Goal: Task Accomplishment & Management: Manage account settings

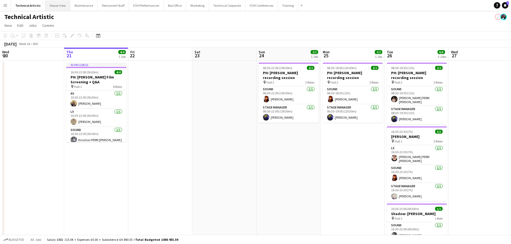
click at [55, 4] on button "House Crew Close" at bounding box center [57, 5] width 25 height 10
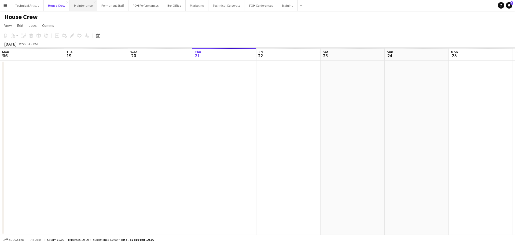
scroll to position [0, 128]
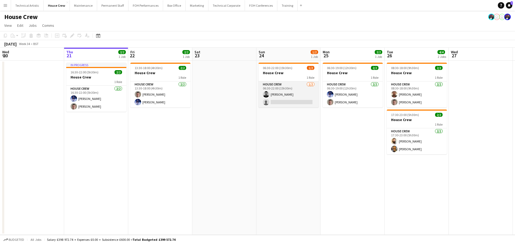
click at [293, 92] on app-card-role "House Crew 1/2 06:30-22:00 (15h30m) Kerry Williams single-neutral-actions" at bounding box center [289, 95] width 60 height 26
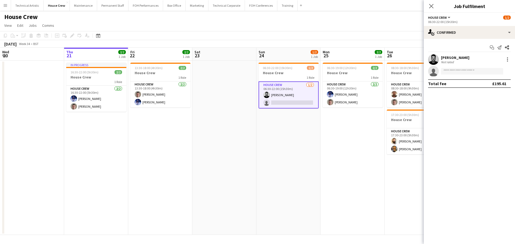
click at [452, 42] on div "Start chat Send notification Share Kerry Williams Not rated single-neutral-acti…" at bounding box center [469, 65] width 91 height 53
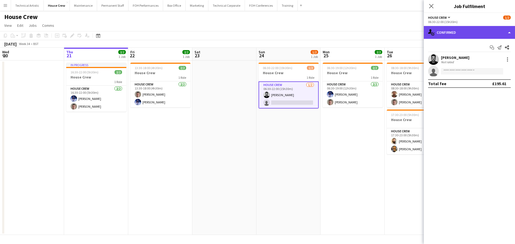
click at [454, 32] on div "single-neutral-actions-check-2 Confirmed" at bounding box center [469, 32] width 91 height 13
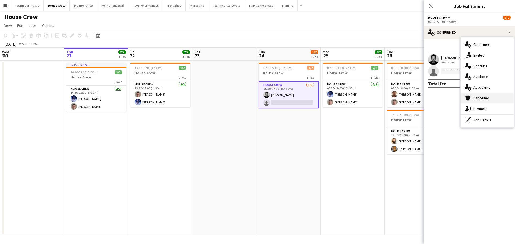
click at [480, 98] on div "cancellation Cancelled" at bounding box center [487, 98] width 53 height 11
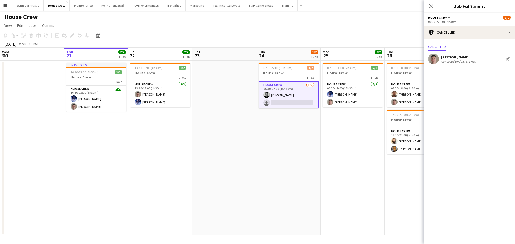
click at [319, 43] on div "August 2025 Week 34 • BST" at bounding box center [257, 44] width 515 height 8
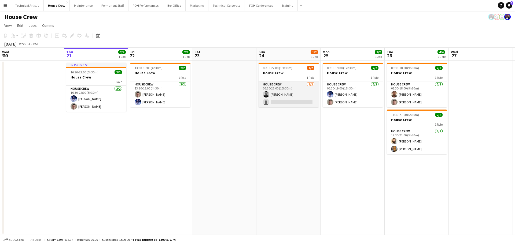
drag, startPoint x: 297, startPoint y: 107, endPoint x: 297, endPoint y: 101, distance: 6.0
click at [297, 105] on app-card-role "House Crew 1/2 06:30-22:00 (15h30m) Kerry Williams single-neutral-actions" at bounding box center [289, 95] width 60 height 26
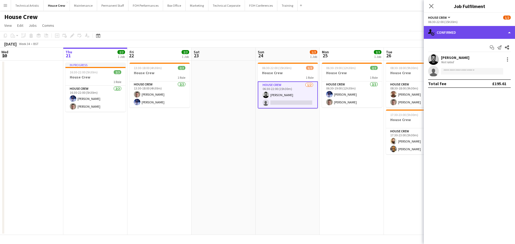
click at [461, 34] on div "single-neutral-actions-check-2 Confirmed" at bounding box center [469, 32] width 91 height 13
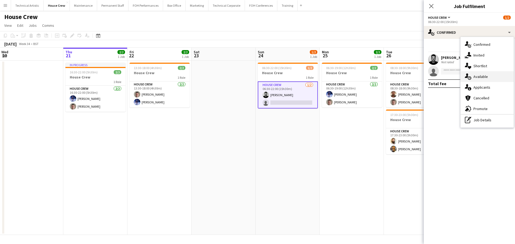
click at [477, 79] on div "single-neutral-actions-upload Available" at bounding box center [487, 76] width 53 height 11
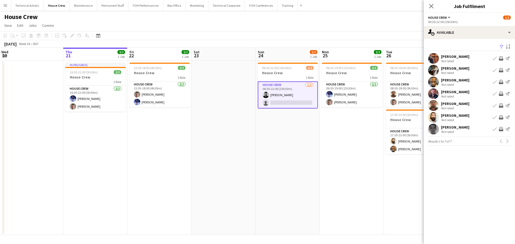
click at [500, 105] on app-icon "Invite crew" at bounding box center [501, 106] width 4 height 4
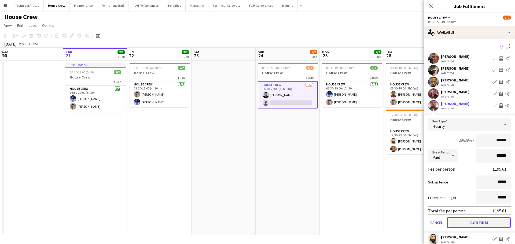
click at [492, 223] on button "Confirm" at bounding box center [479, 223] width 64 height 11
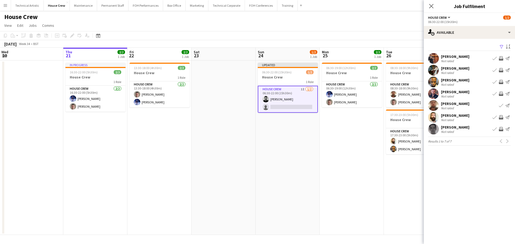
click at [502, 117] on app-icon "Invite crew" at bounding box center [501, 117] width 4 height 4
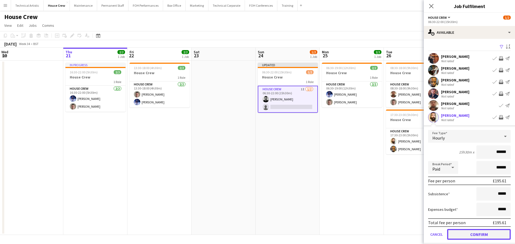
click at [493, 234] on button "Confirm" at bounding box center [479, 234] width 64 height 11
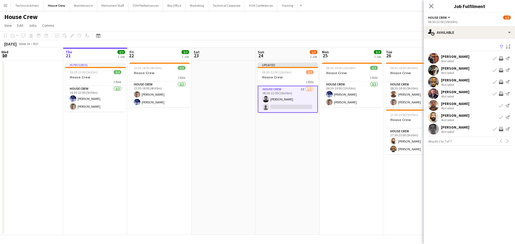
click at [501, 132] on button "Invite crew" at bounding box center [501, 129] width 6 height 6
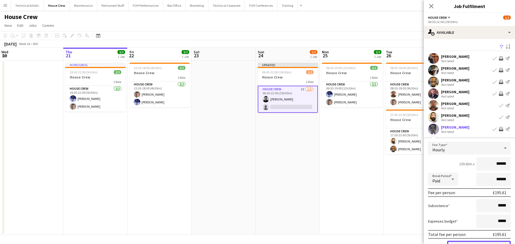
click at [487, 242] on button "Confirm" at bounding box center [479, 246] width 64 height 11
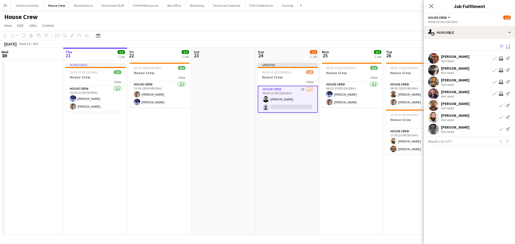
click at [501, 81] on app-icon "Invite crew" at bounding box center [501, 82] width 4 height 4
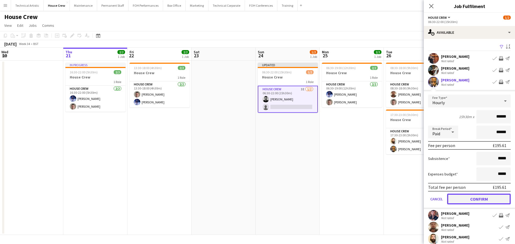
click at [478, 195] on button "Confirm" at bounding box center [479, 199] width 64 height 11
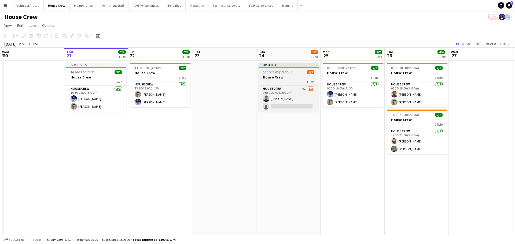
click at [292, 74] on div "06:30-22:00 (15h30m) 1/2" at bounding box center [289, 72] width 60 height 4
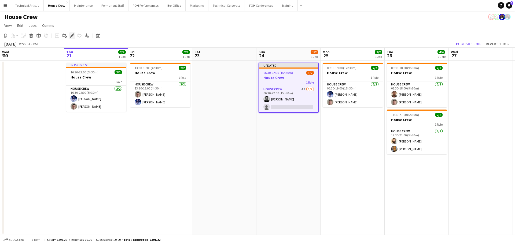
click at [69, 36] on div "Edit" at bounding box center [72, 35] width 6 height 6
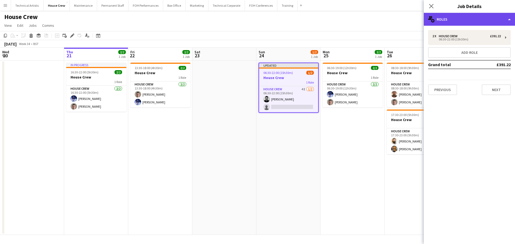
click at [438, 21] on div "multiple-users-add Roles" at bounding box center [469, 19] width 91 height 13
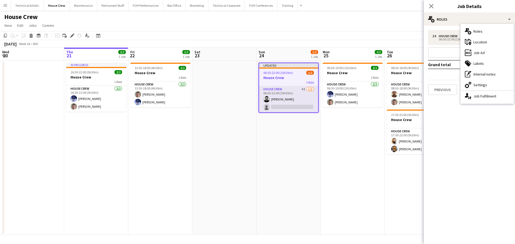
click at [282, 111] on app-card-role "House Crew 4I 1/2 06:30-22:00 (15h30m) Kerry Williams single-neutral-actions" at bounding box center [288, 99] width 59 height 26
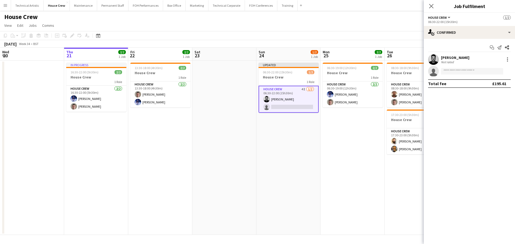
click at [283, 96] on app-card-role "House Crew 4I 1/2 06:30-22:00 (15h30m) Kerry Williams single-neutral-actions" at bounding box center [289, 99] width 60 height 27
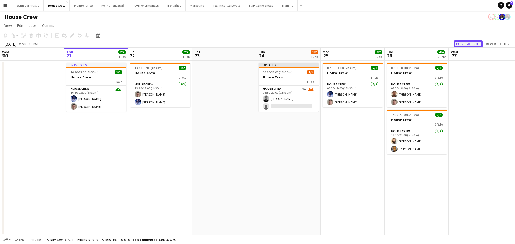
click at [463, 43] on button "Publish 1 job" at bounding box center [468, 44] width 29 height 7
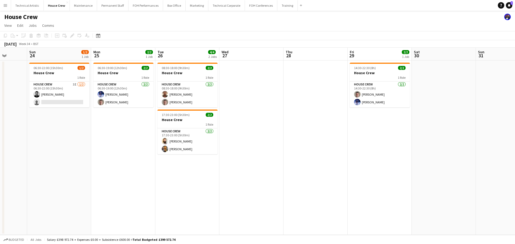
scroll to position [0, 159]
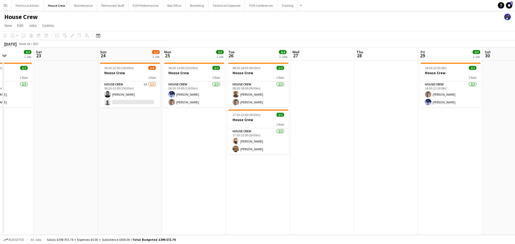
drag, startPoint x: 367, startPoint y: 168, endPoint x: 283, endPoint y: 159, distance: 83.9
click at [283, 159] on app-calendar-viewport "Wed 20 Thu 21 2/2 1 Job Fri 22 2/2 1 Job Sat 23 Sun 24 1/2 1 Job Mon 25 2/2 1 J…" at bounding box center [257, 142] width 515 height 188
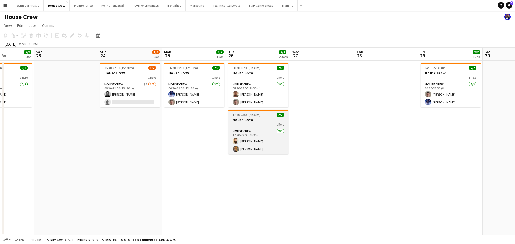
click at [256, 122] on h3 "House Crew" at bounding box center [258, 120] width 60 height 5
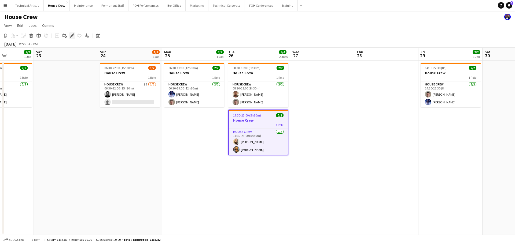
click at [71, 34] on icon "Edit" at bounding box center [72, 36] width 4 height 4
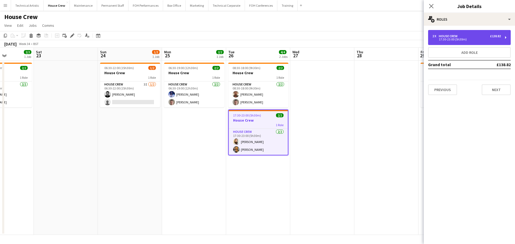
click at [472, 42] on div "2 x House Crew £138.82 17:30-23:00 (5h30m)" at bounding box center [469, 37] width 83 height 15
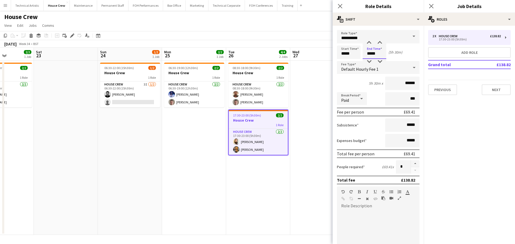
drag, startPoint x: 378, startPoint y: 52, endPoint x: 251, endPoint y: 37, distance: 127.8
click at [262, 39] on body "Menu Boards Boards Boards All jobs Status Workforce Workforce My Workforce Recr…" at bounding box center [257, 122] width 515 height 244
type input "*****"
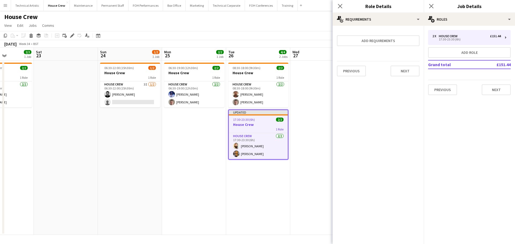
click at [251, 37] on app-toolbar "Copy Paste Paste Ctrl+V Paste with crew Ctrl+Shift+V Paste linked Job [GEOGRAPH…" at bounding box center [257, 35] width 515 height 9
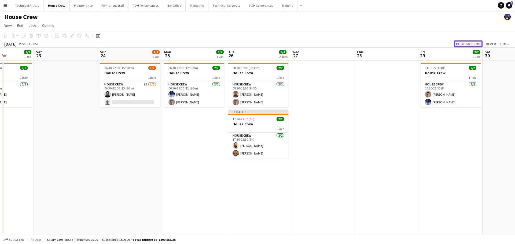
click at [477, 42] on button "Publish 1 job" at bounding box center [468, 44] width 29 height 7
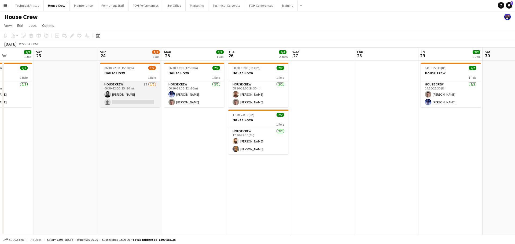
click at [115, 98] on app-card-role "House Crew 3I 1/2 06:30-22:00 (15h30m) Kerry Williams single-neutral-actions" at bounding box center [130, 95] width 60 height 26
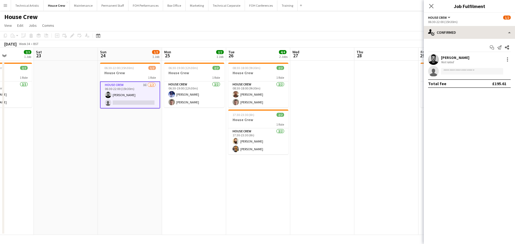
drag, startPoint x: 469, startPoint y: 42, endPoint x: 469, endPoint y: 37, distance: 4.8
click at [469, 39] on div "Start chat Send notification Share Kerry Williams Not rated single-neutral-acti…" at bounding box center [469, 65] width 91 height 53
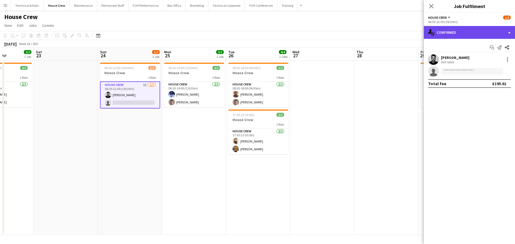
click at [469, 37] on div "single-neutral-actions-check-2 Confirmed" at bounding box center [469, 32] width 91 height 13
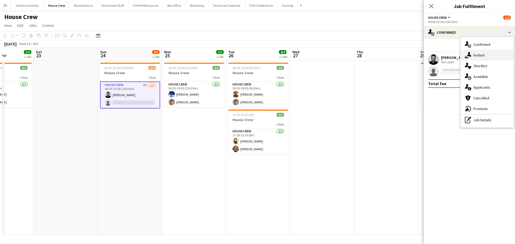
click at [479, 56] on div "single-neutral-actions-share-1 Invited" at bounding box center [487, 55] width 53 height 11
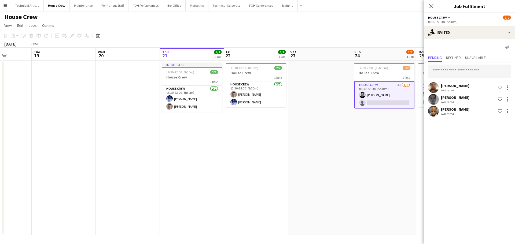
scroll to position [0, 148]
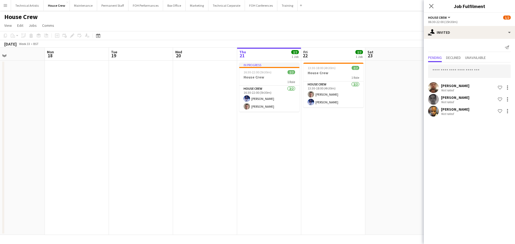
drag, startPoint x: 93, startPoint y: 113, endPoint x: 400, endPoint y: 122, distance: 306.3
click at [400, 122] on app-calendar-viewport "Fri 15 Sat 16 Sun 17 Mon 18 Tue 19 Wed 20 Thu 21 2/2 1 Job Fri 22 2/2 1 Job Sat…" at bounding box center [257, 142] width 515 height 188
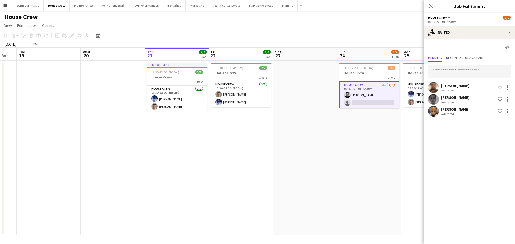
drag, startPoint x: 323, startPoint y: 123, endPoint x: 162, endPoint y: 130, distance: 160.6
click at [162, 130] on app-calendar-viewport "Fri 15 Sat 16 Sun 17 Mon 18 Tue 19 Wed 20 Thu 21 2/2 1 Job Fri 22 2/2 1 Job Sat…" at bounding box center [257, 142] width 515 height 188
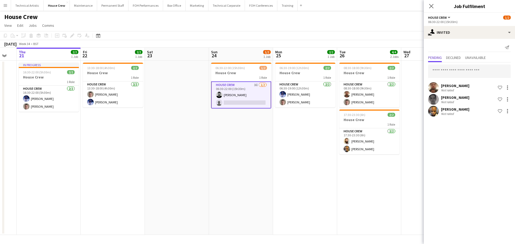
scroll to position [0, 257]
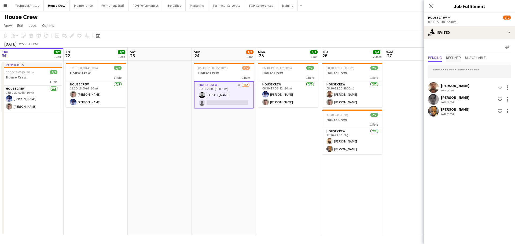
click at [461, 59] on span "Declined" at bounding box center [453, 58] width 15 height 4
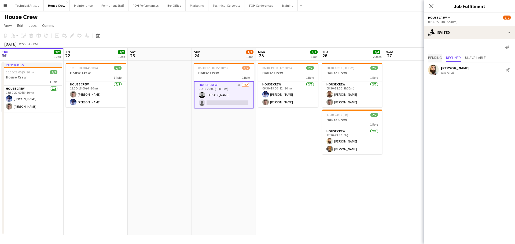
click at [438, 57] on span "Pending" at bounding box center [435, 58] width 14 height 4
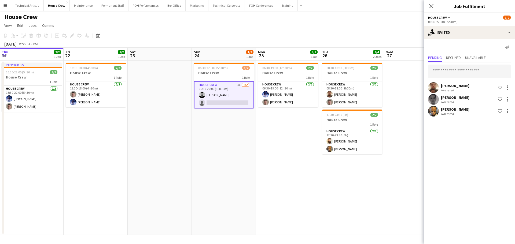
click at [463, 26] on app-options-switcher "House Crew All roles House Crew 1/2 06:30-22:00 (15h30m)" at bounding box center [469, 19] width 91 height 13
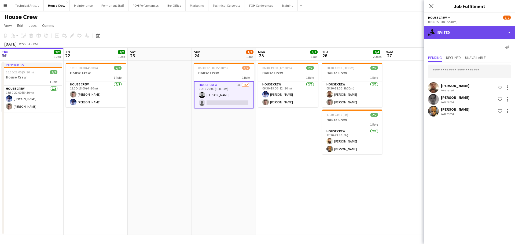
click at [464, 32] on div "single-neutral-actions-share-1 Invited" at bounding box center [469, 32] width 91 height 13
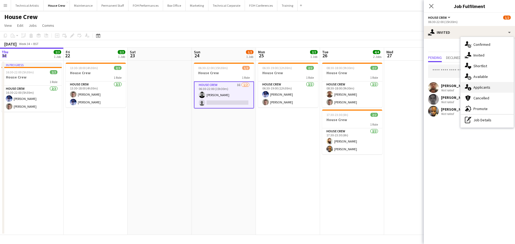
click at [478, 83] on div "single-neutral-actions-information Applicants" at bounding box center [487, 87] width 53 height 11
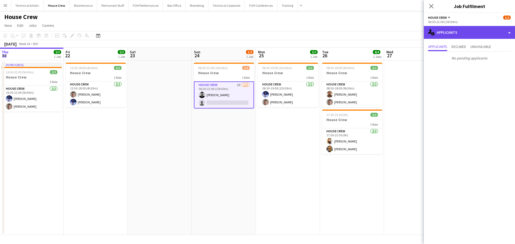
click at [469, 35] on div "single-neutral-actions-information Applicants" at bounding box center [469, 32] width 91 height 13
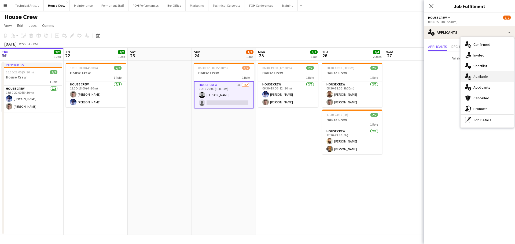
click at [487, 76] on div "single-neutral-actions-upload Available" at bounding box center [487, 76] width 53 height 11
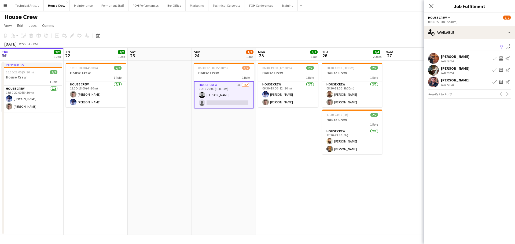
click at [501, 82] on app-icon "Invite crew" at bounding box center [501, 82] width 4 height 4
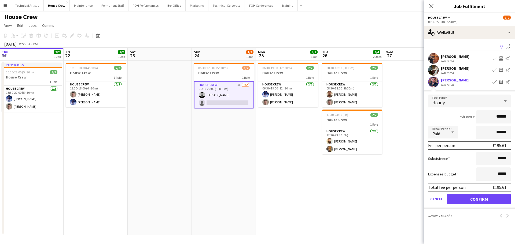
click at [490, 193] on form "Fee Type Hourly 15h30m x ****** Break Period Paid ****** Fee per person £195.61…" at bounding box center [469, 152] width 91 height 115
click at [491, 198] on button "Confirm" at bounding box center [479, 199] width 64 height 11
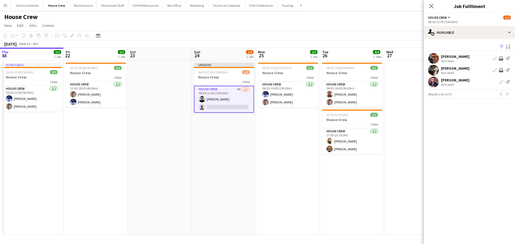
click at [320, 38] on app-toolbar "Copy Paste Paste Ctrl+V Paste with crew Ctrl+Shift+V Paste linked Job [GEOGRAPH…" at bounding box center [257, 35] width 515 height 9
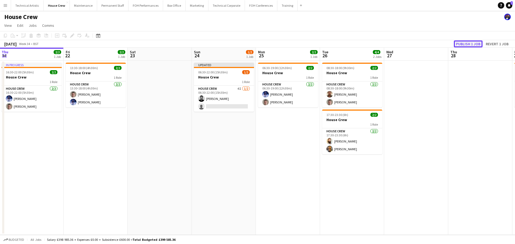
click at [471, 45] on button "Publish 1 job" at bounding box center [468, 44] width 29 height 7
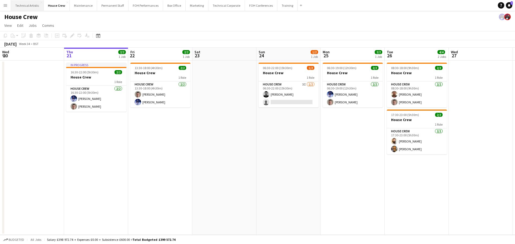
click at [29, 9] on button "Technical Artistic Close" at bounding box center [27, 5] width 33 height 10
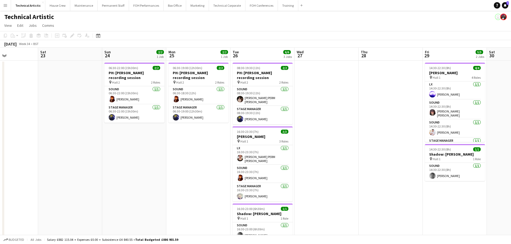
scroll to position [0, 166]
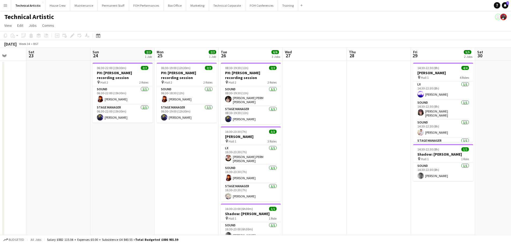
drag, startPoint x: 309, startPoint y: 111, endPoint x: 246, endPoint y: 104, distance: 62.7
click at [246, 104] on app-calendar-viewport "Wed 20 Thu 21 4/4 1 Job Fri 22 Sat 23 Sun 24 2/2 1 Job Mon 25 2/2 1 Job Tue 26 …" at bounding box center [255, 151] width 511 height 207
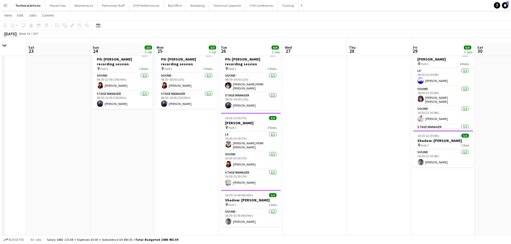
scroll to position [19, 0]
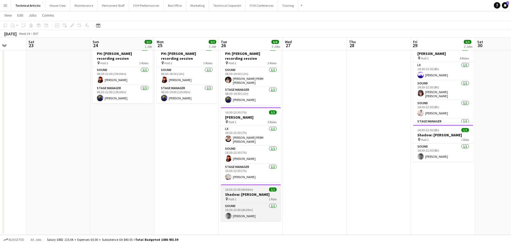
click at [237, 188] on span "16:30-23:00 (6h30m)" at bounding box center [239, 190] width 28 height 4
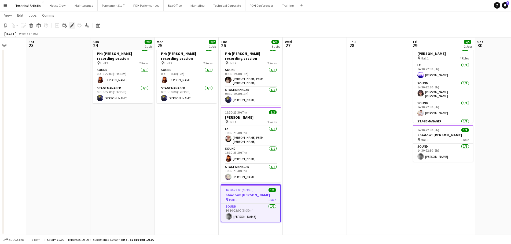
click at [73, 25] on icon at bounding box center [72, 25] width 3 height 3
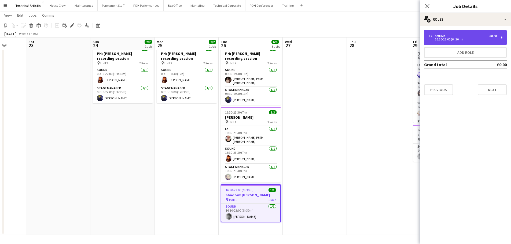
click at [460, 38] on div "16:30-23:00 (6h30m)" at bounding box center [463, 39] width 68 height 3
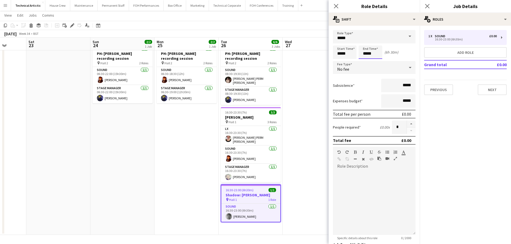
drag, startPoint x: 373, startPoint y: 55, endPoint x: 338, endPoint y: 52, distance: 34.7
click at [342, 52] on div "Start Time ***** End Time ***** (6h 30m)" at bounding box center [374, 52] width 83 height 13
type input "*****"
click at [265, 28] on app-toolbar "Copy Paste Paste Ctrl+V Paste with crew Ctrl+Shift+V Paste linked Job [GEOGRAPH…" at bounding box center [255, 25] width 511 height 9
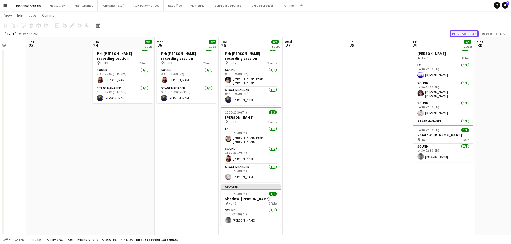
click at [456, 34] on button "Publish 1 job" at bounding box center [464, 33] width 29 height 7
